Goal: Task Accomplishment & Management: Manage account settings

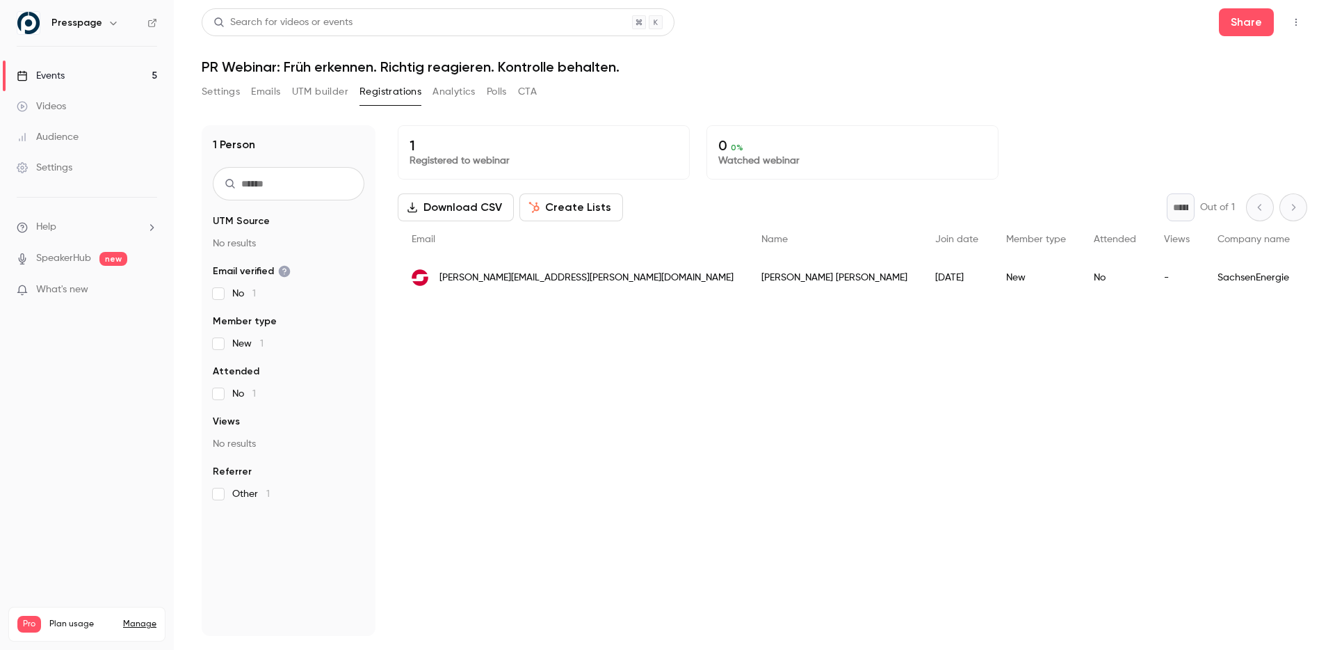
click at [616, 431] on div "1 Registered to webinar 0 0 % Watched webinar Download CSV Create Lists * Out o…" at bounding box center [853, 380] width 910 height 511
click at [314, 83] on button "UTM builder" at bounding box center [320, 92] width 56 height 22
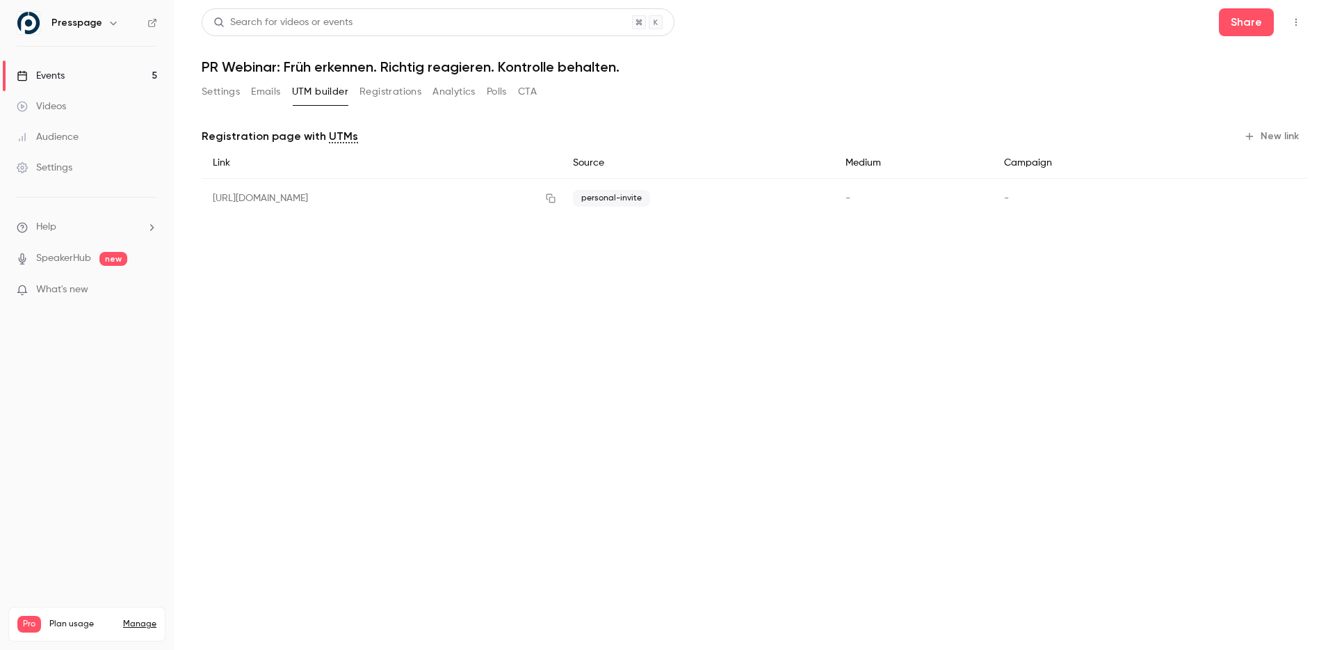
click at [396, 101] on button "Registrations" at bounding box center [391, 92] width 62 height 22
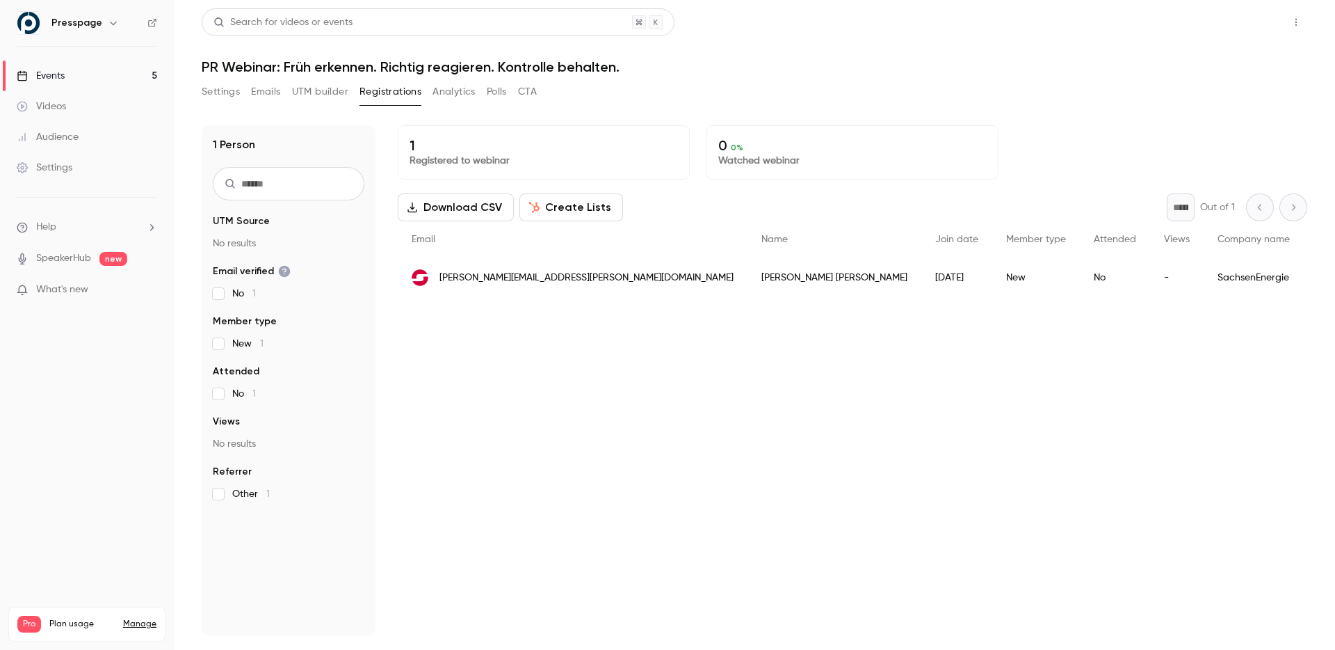
click at [1251, 17] on button "Share" at bounding box center [1246, 22] width 55 height 28
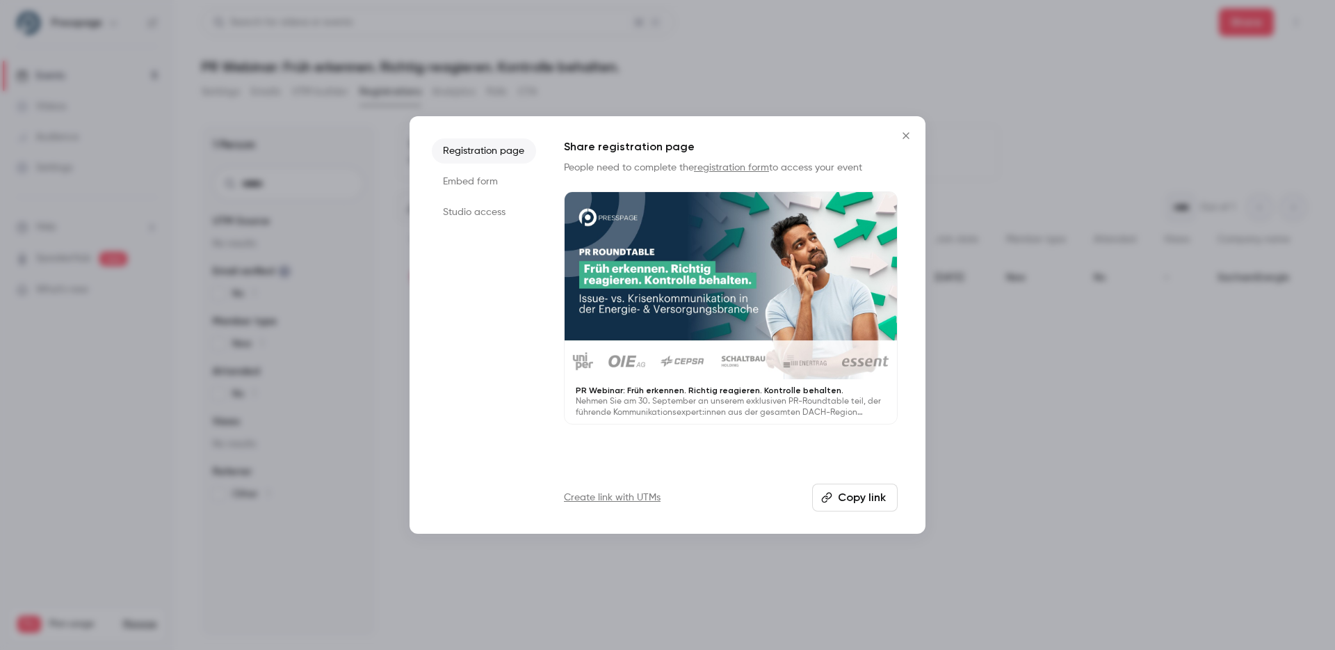
click at [364, 202] on div at bounding box center [667, 325] width 1335 height 650
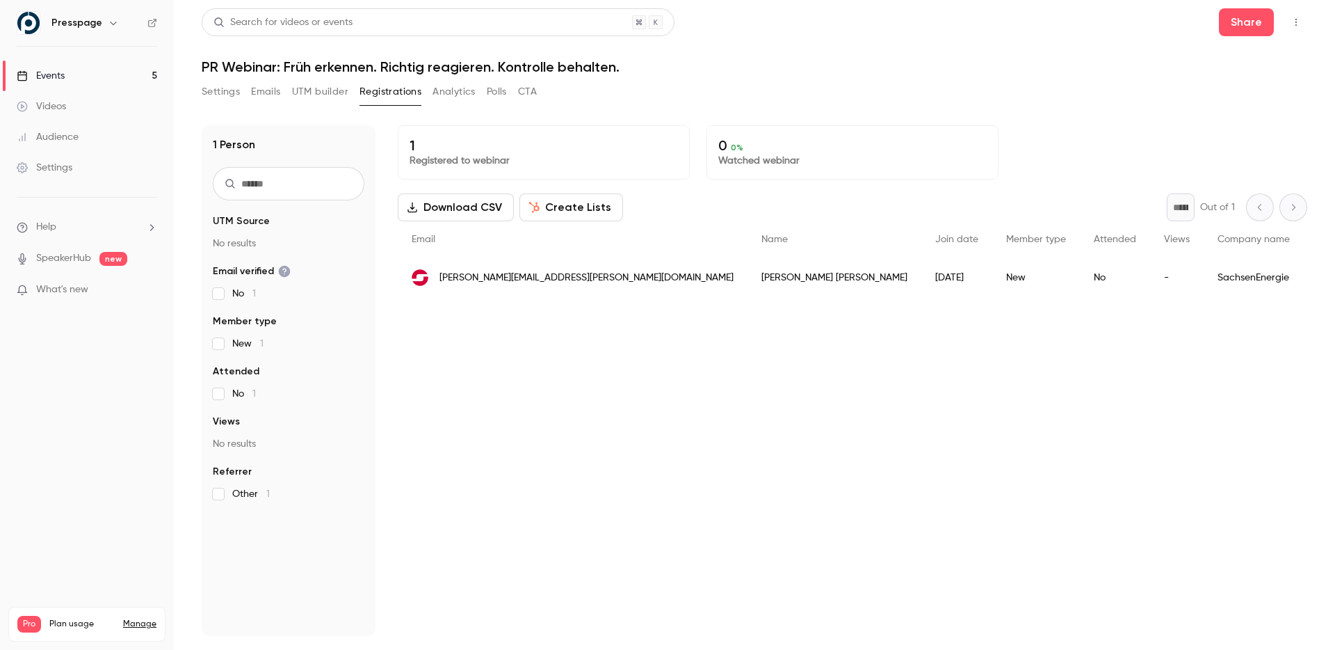
click at [323, 88] on button "UTM builder" at bounding box center [320, 92] width 56 height 22
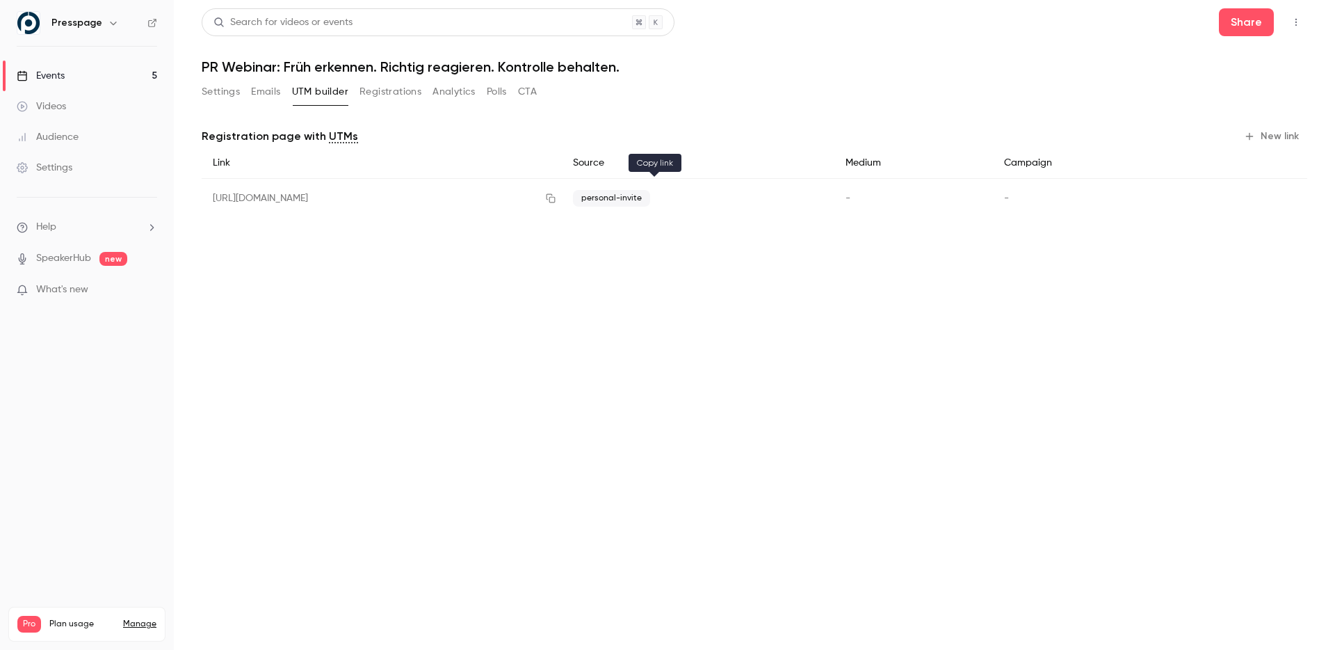
click at [556, 198] on icon "button" at bounding box center [551, 198] width 9 height 9
click at [458, 326] on main "Search for videos or events Share PR Webinar: Früh erkennen. Richtig reagieren.…" at bounding box center [755, 325] width 1162 height 650
click at [410, 90] on button "Registrations" at bounding box center [391, 92] width 62 height 22
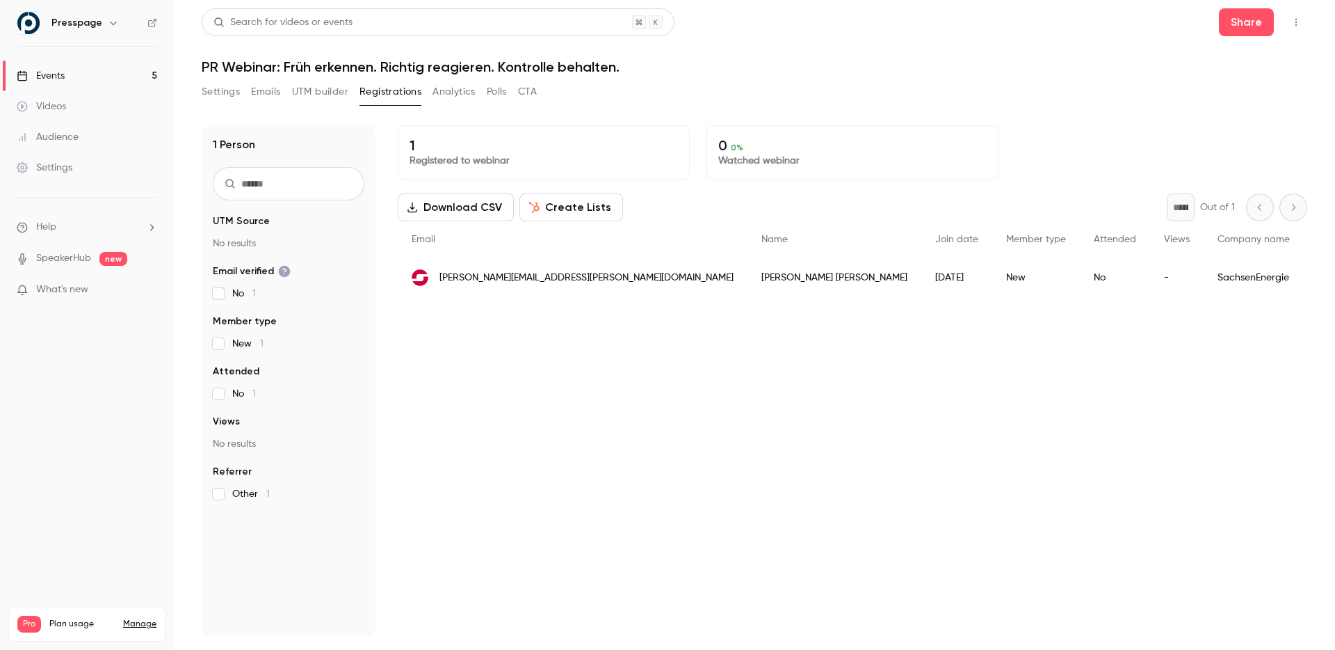
click at [504, 436] on div "1 Registered to webinar 0 0 % Watched webinar Download CSV Create Lists * Out o…" at bounding box center [853, 380] width 910 height 511
click at [315, 96] on button "UTM builder" at bounding box center [320, 92] width 56 height 22
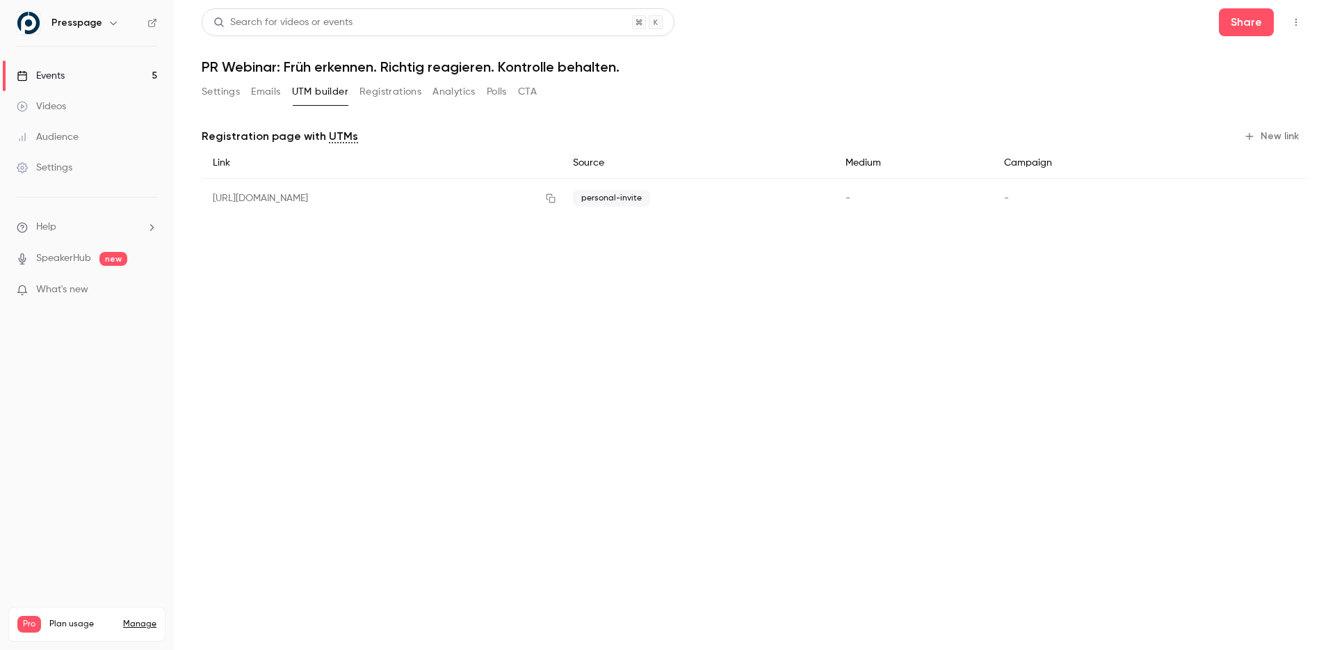
click at [386, 92] on button "Registrations" at bounding box center [391, 92] width 62 height 22
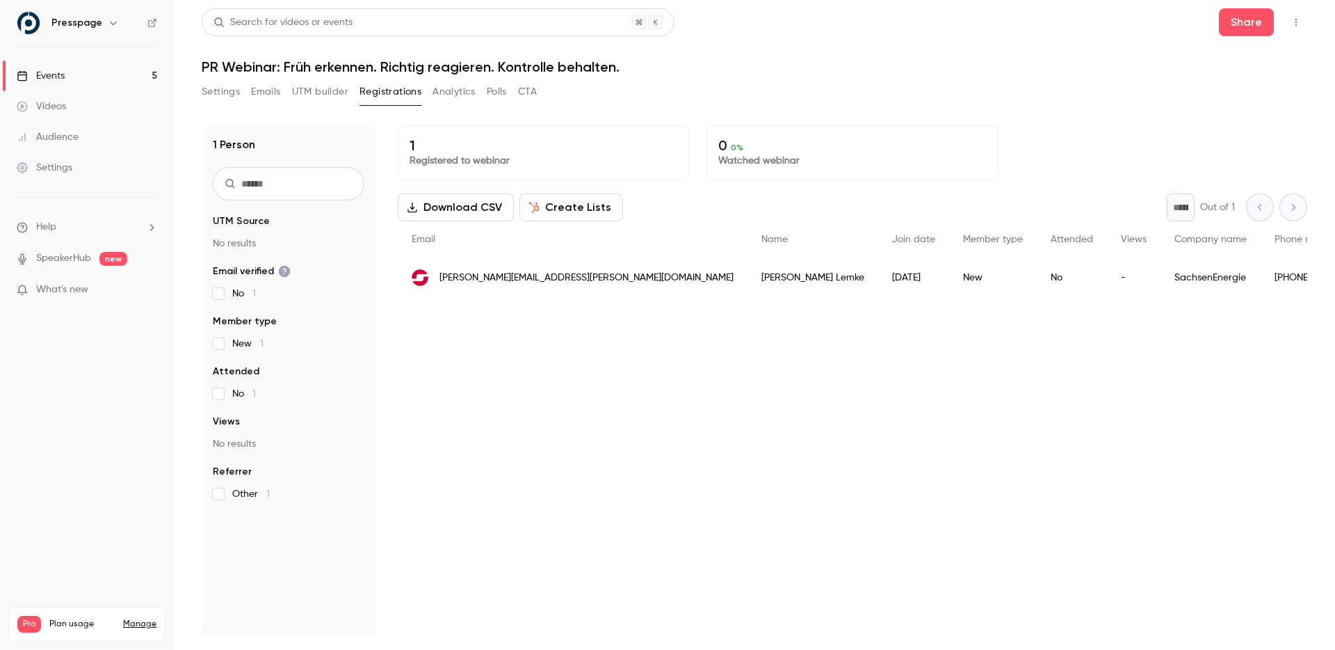
click at [611, 383] on div "1 Registered to webinar 0 0 % Watched webinar Download CSV Create Lists * Out o…" at bounding box center [853, 380] width 910 height 511
click at [810, 381] on div "1 Registered to webinar 0 0 % Watched webinar Download CSV Create Lists * Out o…" at bounding box center [853, 380] width 910 height 511
click at [421, 151] on p "1" at bounding box center [544, 145] width 268 height 17
click at [604, 518] on div "1 Registered to webinar 0 0 % Watched webinar Download CSV Create Lists * Out o…" at bounding box center [853, 380] width 910 height 511
click at [319, 90] on button "UTM builder" at bounding box center [320, 92] width 56 height 22
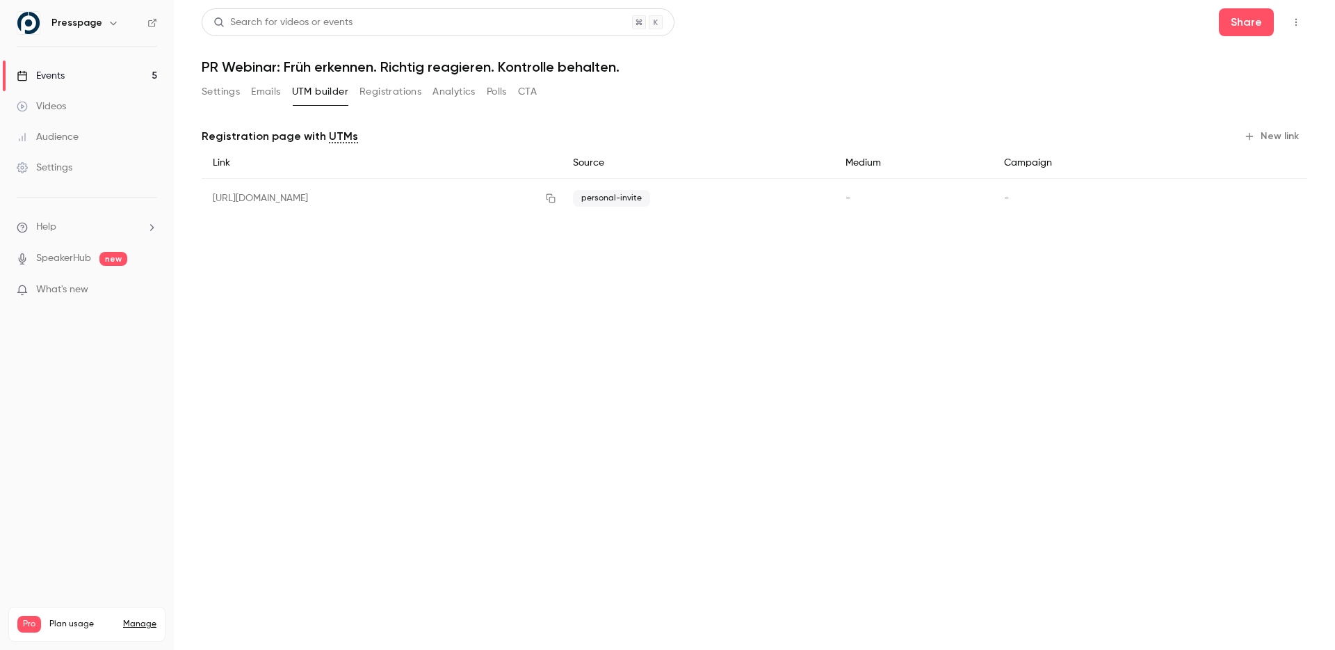
click at [493, 418] on main "Search for videos or events Share PR Webinar: Früh erkennen. Richtig reagieren.…" at bounding box center [755, 325] width 1162 height 650
click at [417, 92] on button "Registrations" at bounding box center [391, 92] width 62 height 22
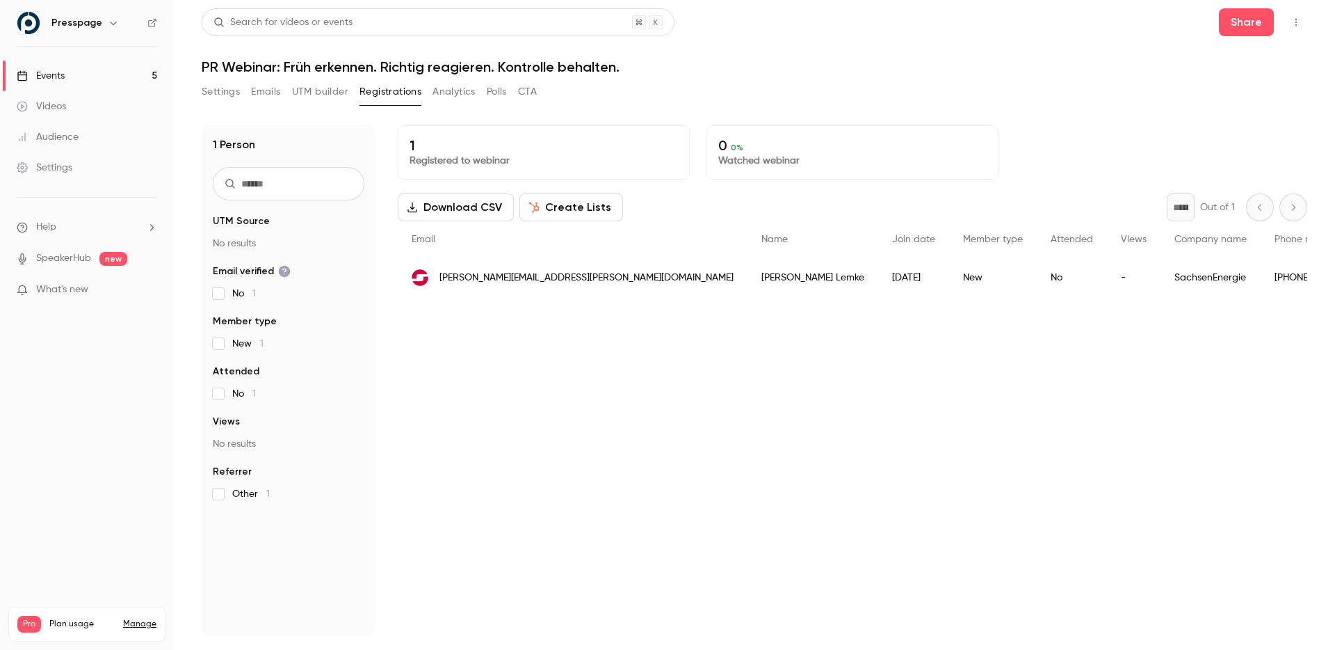
click at [692, 450] on div "1 Registered to webinar 0 0 % Watched webinar Download CSV Create Lists * Out o…" at bounding box center [853, 380] width 910 height 511
click at [566, 214] on button "Create Lists" at bounding box center [572, 207] width 104 height 28
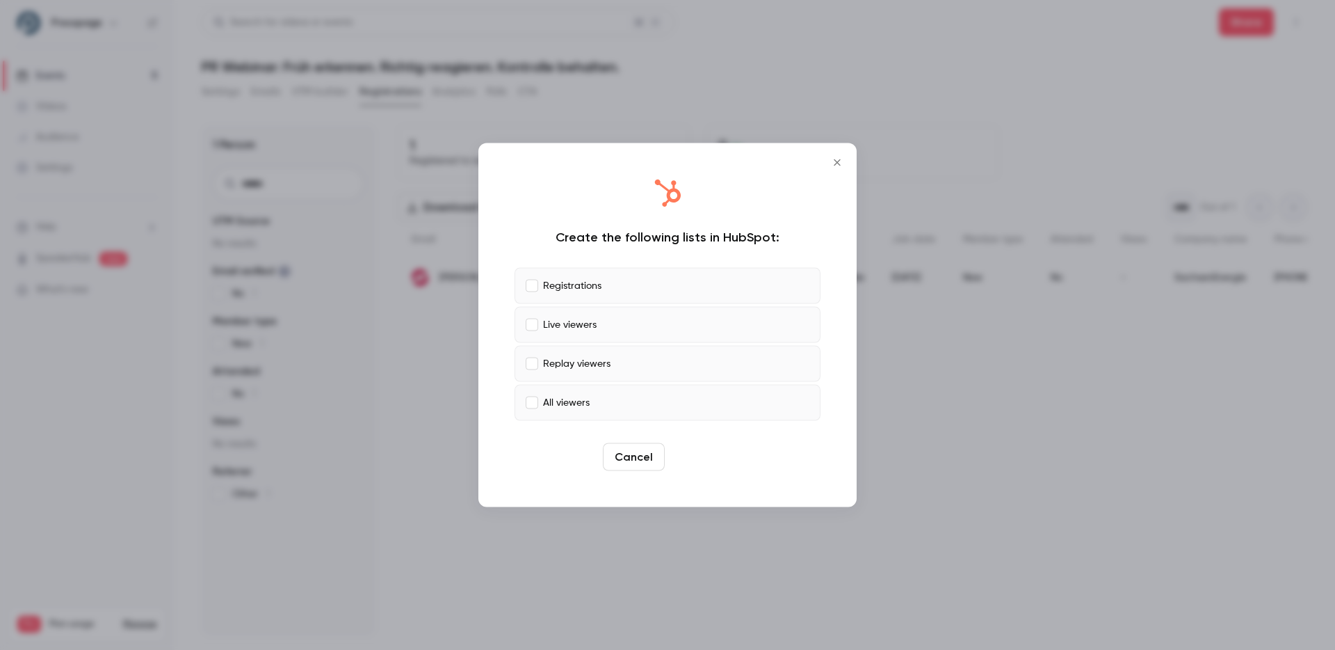
click at [715, 456] on button "Create" at bounding box center [701, 457] width 63 height 28
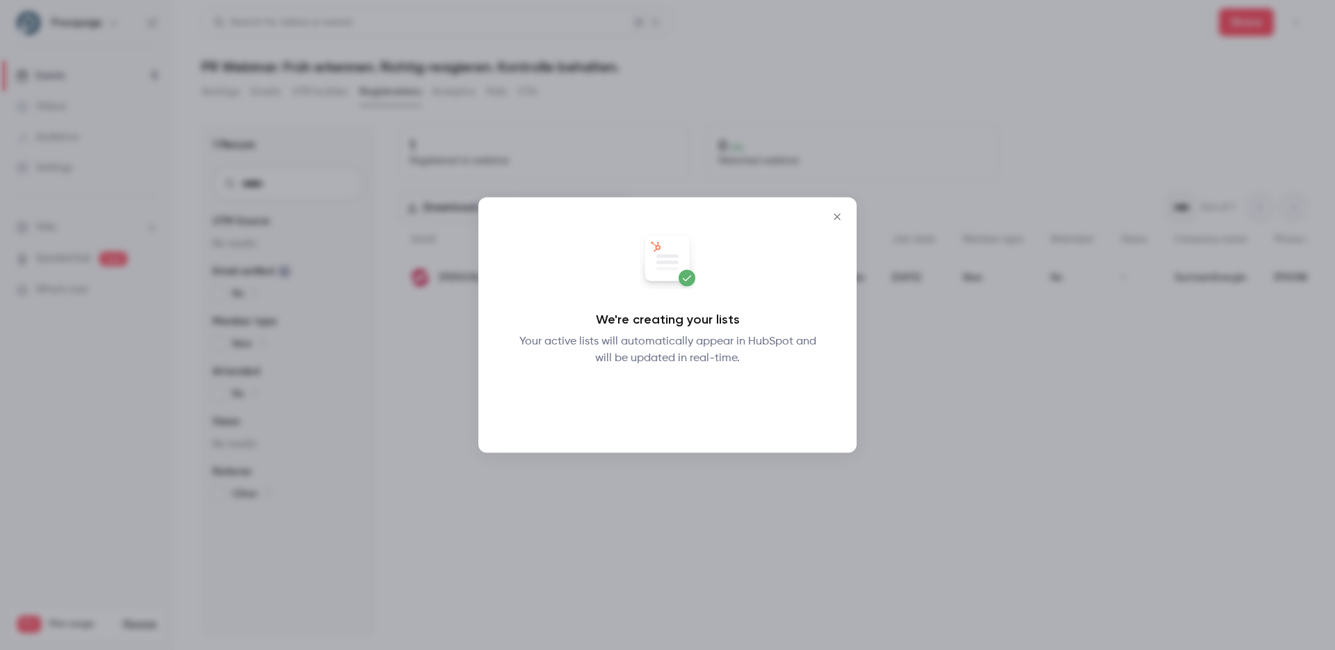
click at [673, 407] on button "Okay" at bounding box center [668, 403] width 51 height 28
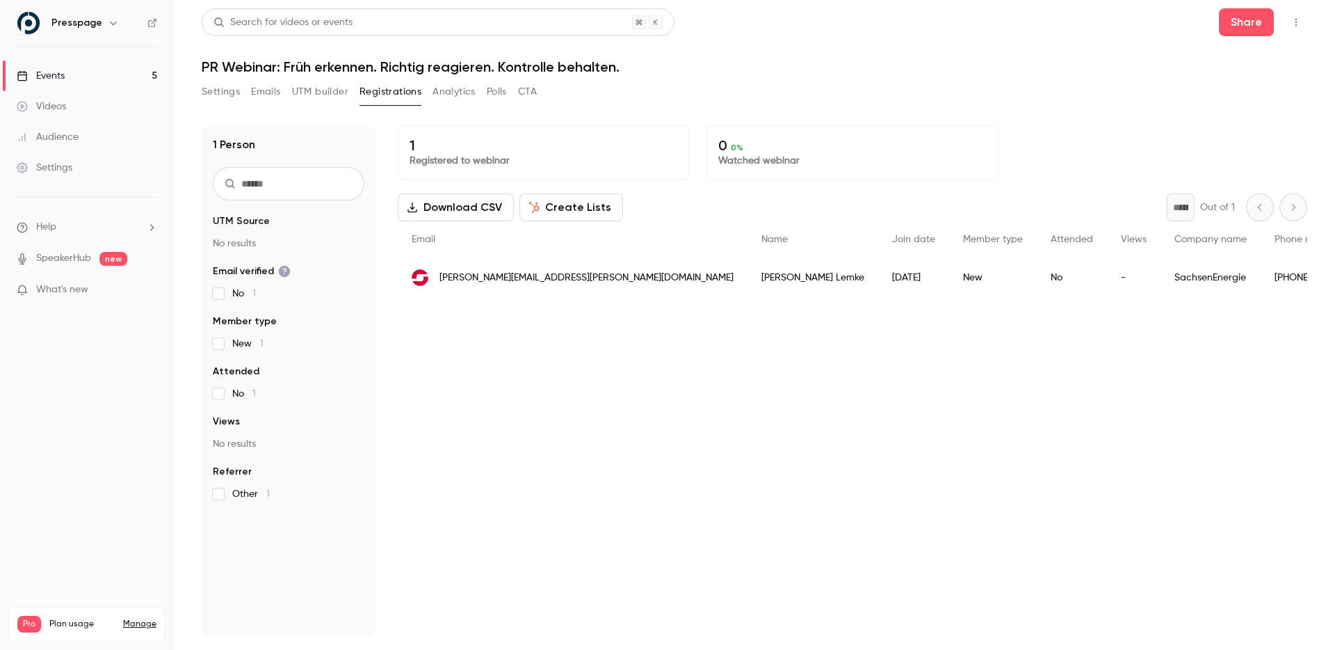
click at [602, 495] on div "1 Registered to webinar 0 0 % Watched webinar Download CSV Create Lists * Out o…" at bounding box center [853, 380] width 910 height 511
click at [598, 429] on div "1 Registered to webinar 0 0 % Watched webinar Download CSV Create Lists * Out o…" at bounding box center [853, 380] width 910 height 511
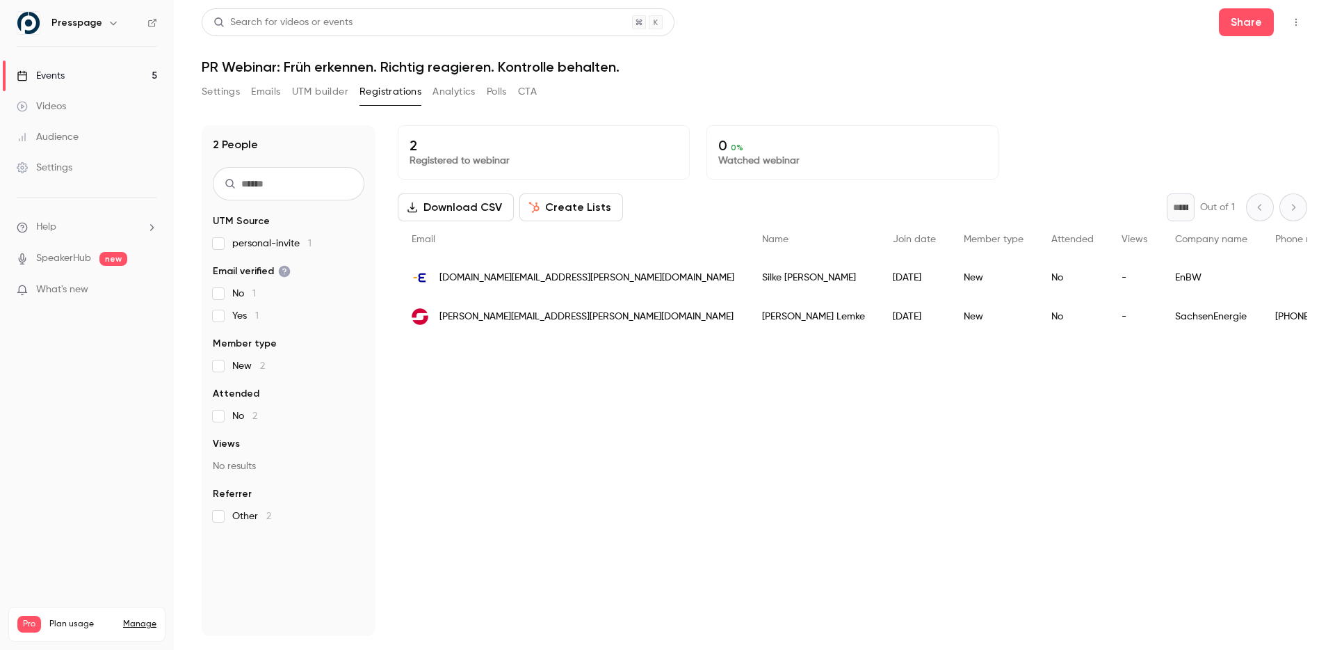
click at [580, 402] on div "2 Registered to webinar 0 0 % Watched webinar Download CSV Create Lists * Out o…" at bounding box center [853, 380] width 910 height 511
click at [1004, 44] on header "Search for videos or events Share PR Webinar: Früh erkennen. Richtig reagieren.…" at bounding box center [755, 41] width 1106 height 67
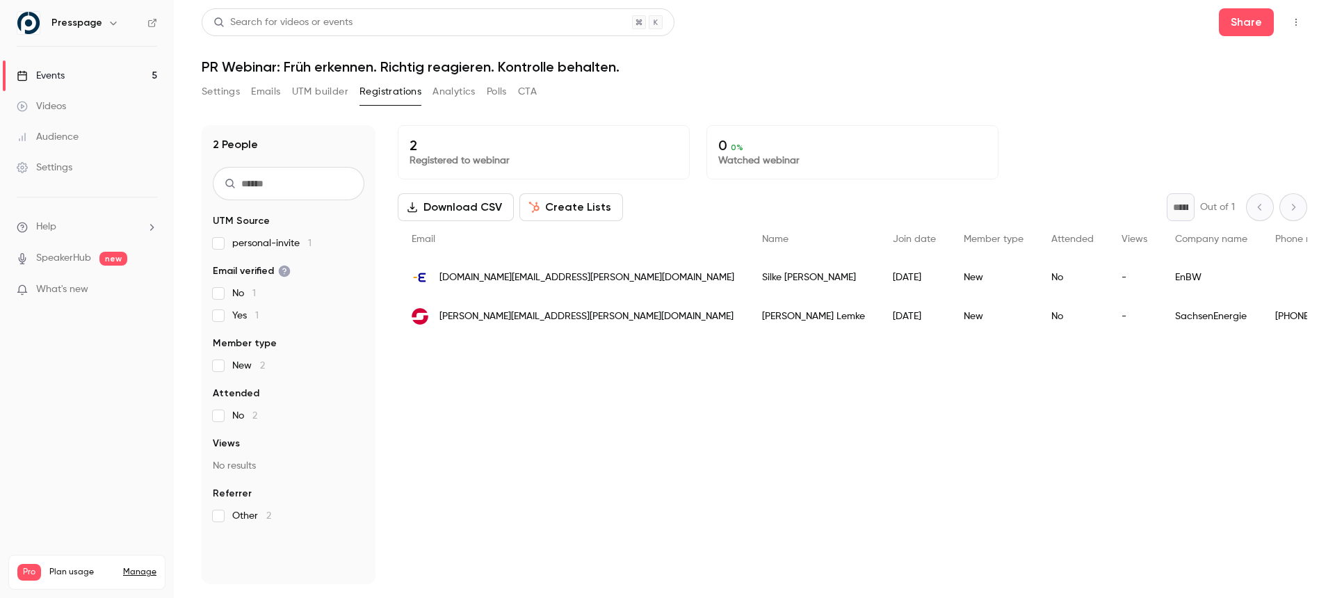
click at [724, 482] on div "2 Registered to webinar 0 0 % Watched webinar Download CSV Create Lists * Out o…" at bounding box center [853, 354] width 910 height 459
click at [774, 415] on div "2 Registered to webinar 0 0 % Watched webinar Download CSV Create Lists * Out o…" at bounding box center [853, 354] width 910 height 459
click at [762, 451] on div "2 Registered to webinar 0 0 % Watched webinar Download CSV Create Lists * Out o…" at bounding box center [853, 354] width 910 height 459
click at [561, 479] on div "2 Registered to webinar 0 0 % Watched webinar Download CSV Create Lists * Out o…" at bounding box center [853, 354] width 910 height 459
click at [539, 419] on div "2 Registered to webinar 0 0 % Watched webinar Download CSV Create Lists * Out o…" at bounding box center [853, 354] width 910 height 459
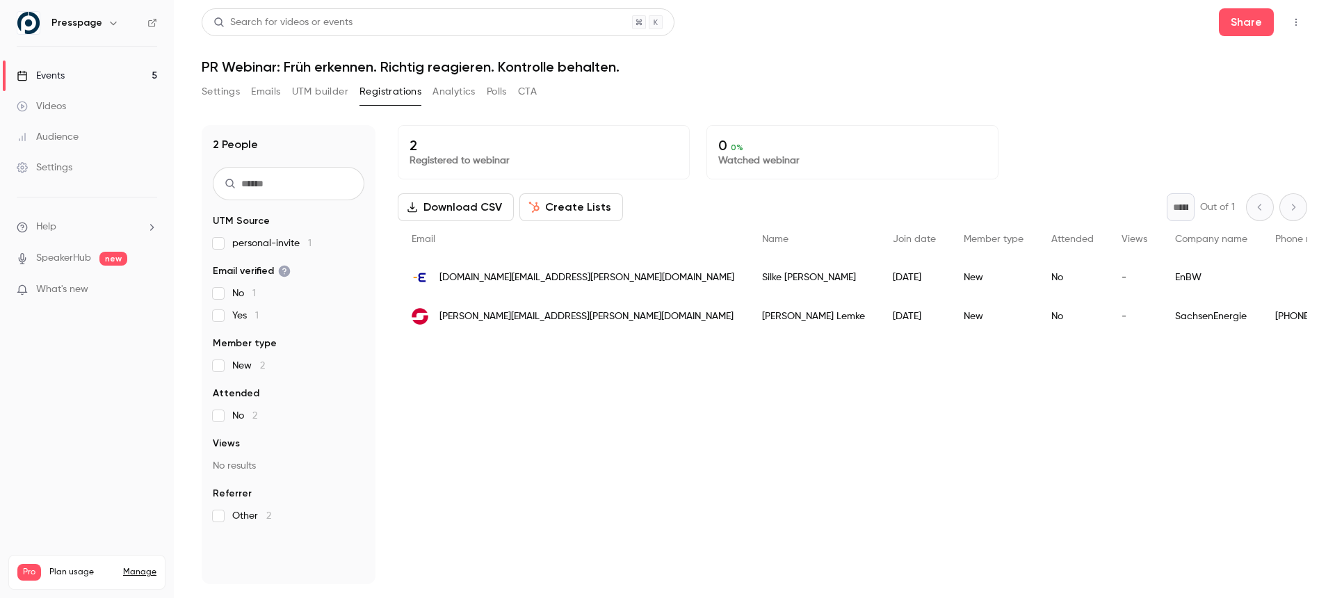
click at [539, 419] on div "2 Registered to webinar 0 0 % Watched webinar Download CSV Create Lists * Out o…" at bounding box center [853, 354] width 910 height 459
